Goal: Task Accomplishment & Management: Use online tool/utility

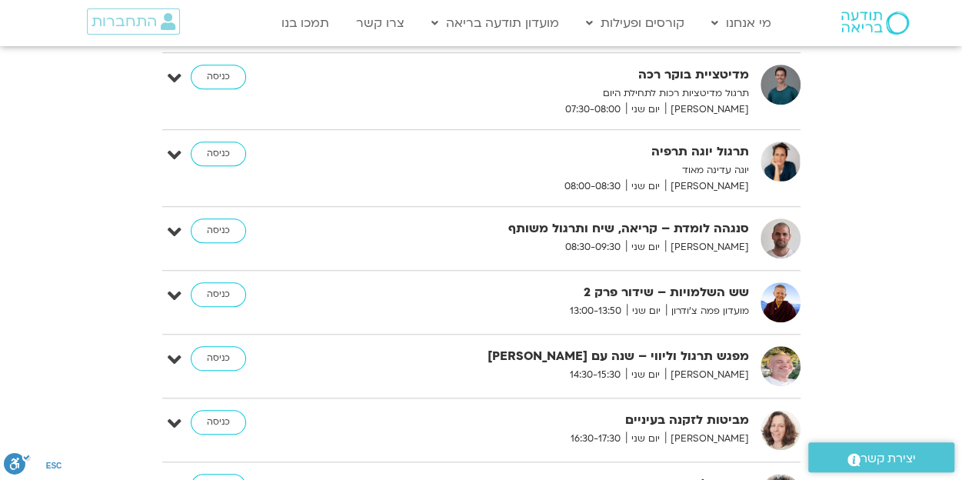
scroll to position [538, 0]
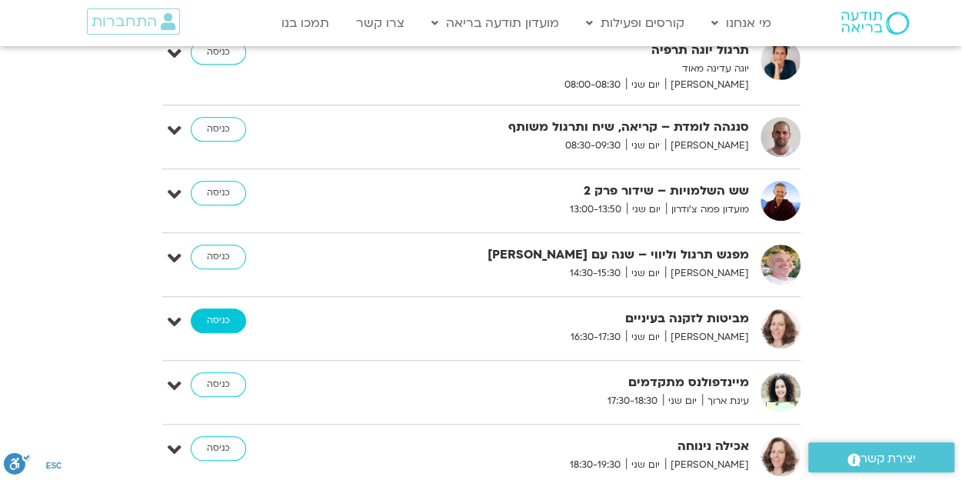
click at [214, 314] on link "כניסה" at bounding box center [218, 320] width 55 height 25
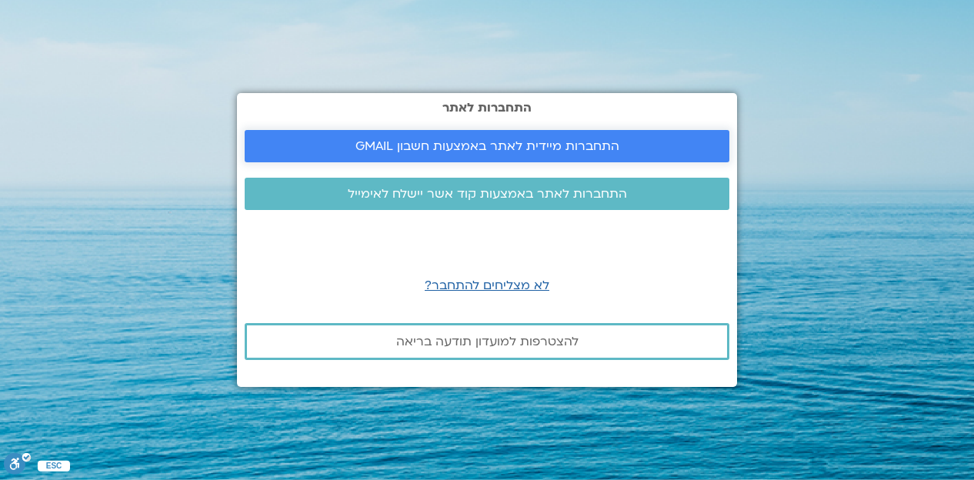
click at [447, 148] on span "התחברות מיידית לאתר באמצעות חשבון GMAIL" at bounding box center [487, 146] width 264 height 14
